Goal: Find specific page/section: Find specific page/section

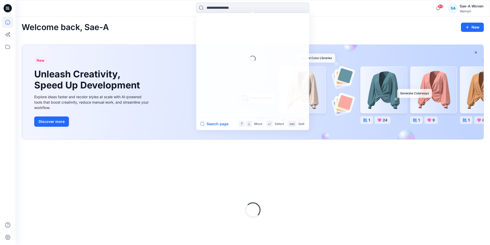
click at [224, 8] on input at bounding box center [252, 8] width 113 height 10
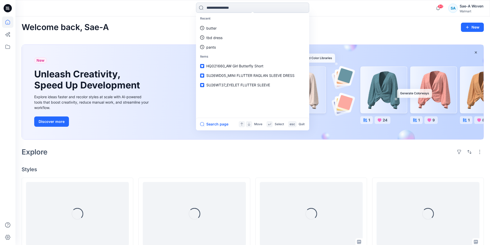
click at [229, 8] on input at bounding box center [252, 8] width 113 height 10
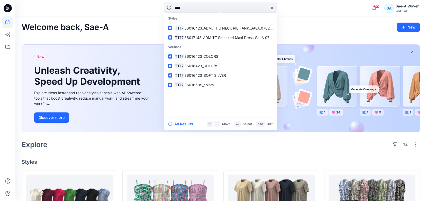
click at [187, 9] on input "****" at bounding box center [220, 8] width 113 height 10
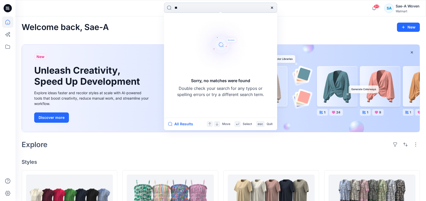
type input "*"
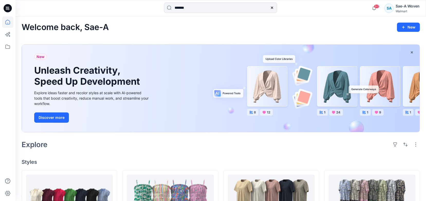
drag, startPoint x: 187, startPoint y: 9, endPoint x: 146, endPoint y: 15, distance: 41.6
click at [126, 9] on div "*******" at bounding box center [220, 8] width 205 height 11
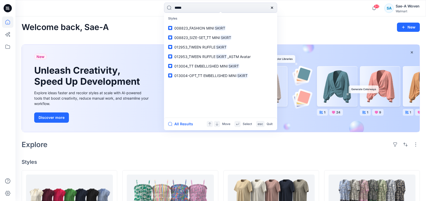
type input "*****"
click at [216, 68] on span "013004_TT EMBELLISHED MINI" at bounding box center [200, 66] width 53 height 4
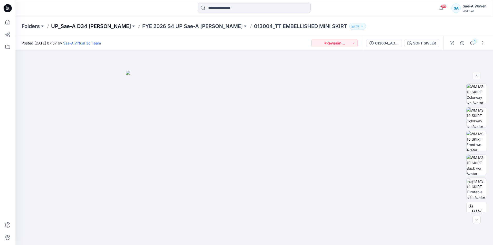
click at [105, 28] on p "UP_Sae-A D34 [PERSON_NAME]" at bounding box center [91, 26] width 80 height 7
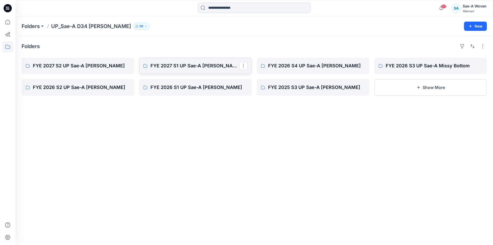
click at [214, 68] on p "FYE 2027 S1 UP Sae-A [PERSON_NAME]" at bounding box center [195, 65] width 89 height 7
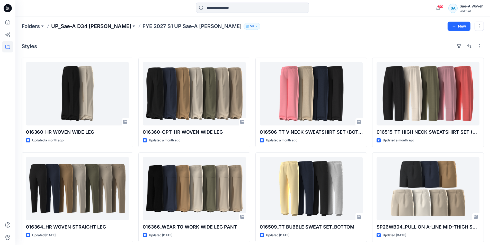
click at [103, 27] on p "UP_Sae-A D34 [PERSON_NAME]" at bounding box center [91, 26] width 80 height 7
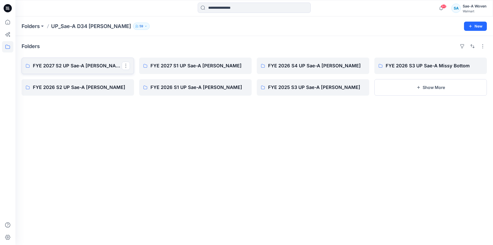
click at [103, 71] on link "FYE 2027 S2 UP Sae-A [PERSON_NAME]" at bounding box center [78, 66] width 113 height 16
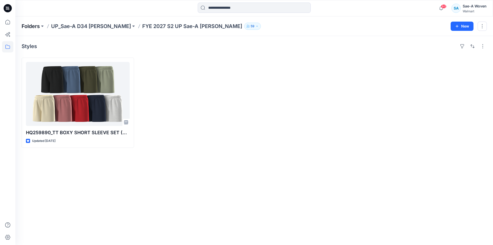
click at [29, 23] on p "Folders" at bounding box center [31, 26] width 18 height 7
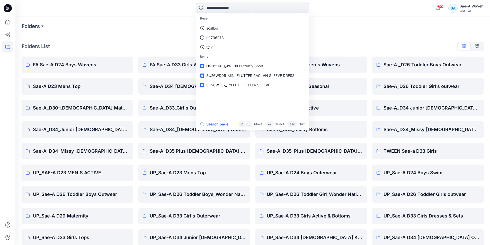
click at [255, 4] on input at bounding box center [252, 8] width 113 height 10
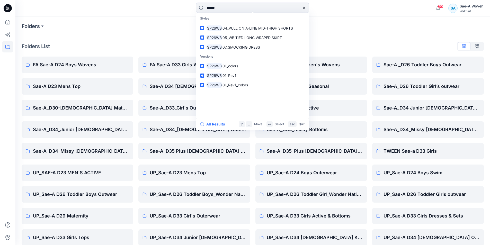
type input "******"
click at [234, 47] on span "07_SMOCKING DRESS" at bounding box center [241, 47] width 38 height 4
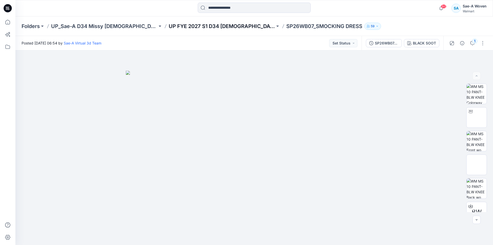
click at [213, 27] on p "UP FYE 2027 S1 D34 [DEMOGRAPHIC_DATA] Dresses" at bounding box center [222, 26] width 106 height 7
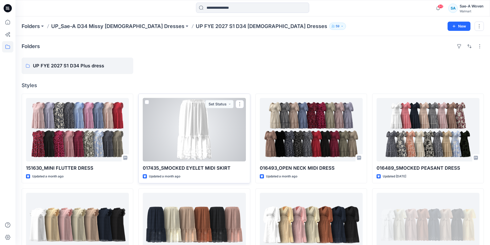
click at [208, 142] on div at bounding box center [194, 129] width 103 height 63
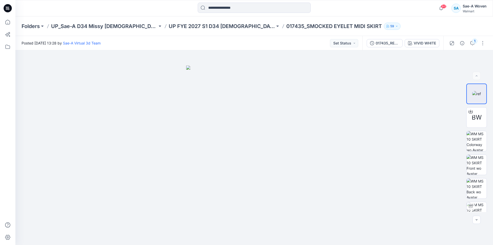
click at [384, 37] on div "017435_REV 2_LINING ADDED VIVID WHITE" at bounding box center [403, 43] width 81 height 14
click at [382, 42] on div "017435_REV 2_LINING ADDED" at bounding box center [388, 43] width 24 height 6
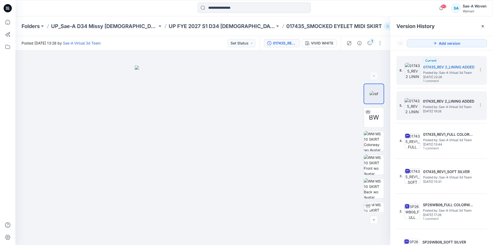
click at [457, 108] on span "Posted by: Sae-A Virtual 3d Team" at bounding box center [448, 106] width 51 height 5
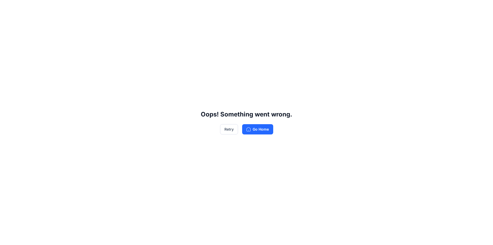
click at [483, 26] on div "Oops! Something went wrong. Retry Go Home" at bounding box center [246, 122] width 493 height 245
click at [226, 129] on button "Retry" at bounding box center [229, 129] width 18 height 10
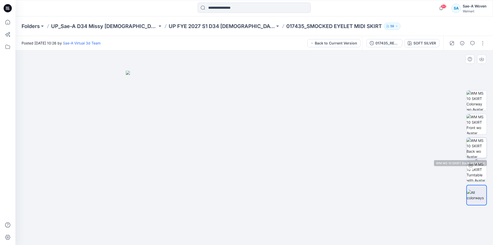
click at [486, 152] on img at bounding box center [477, 148] width 20 height 20
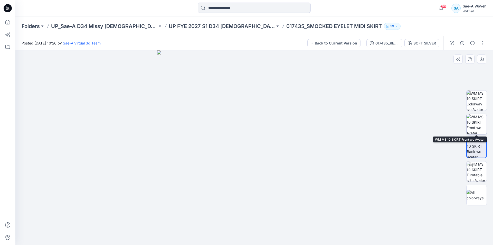
click at [477, 124] on img at bounding box center [477, 124] width 20 height 20
